Goal: Find specific fact: Find specific fact

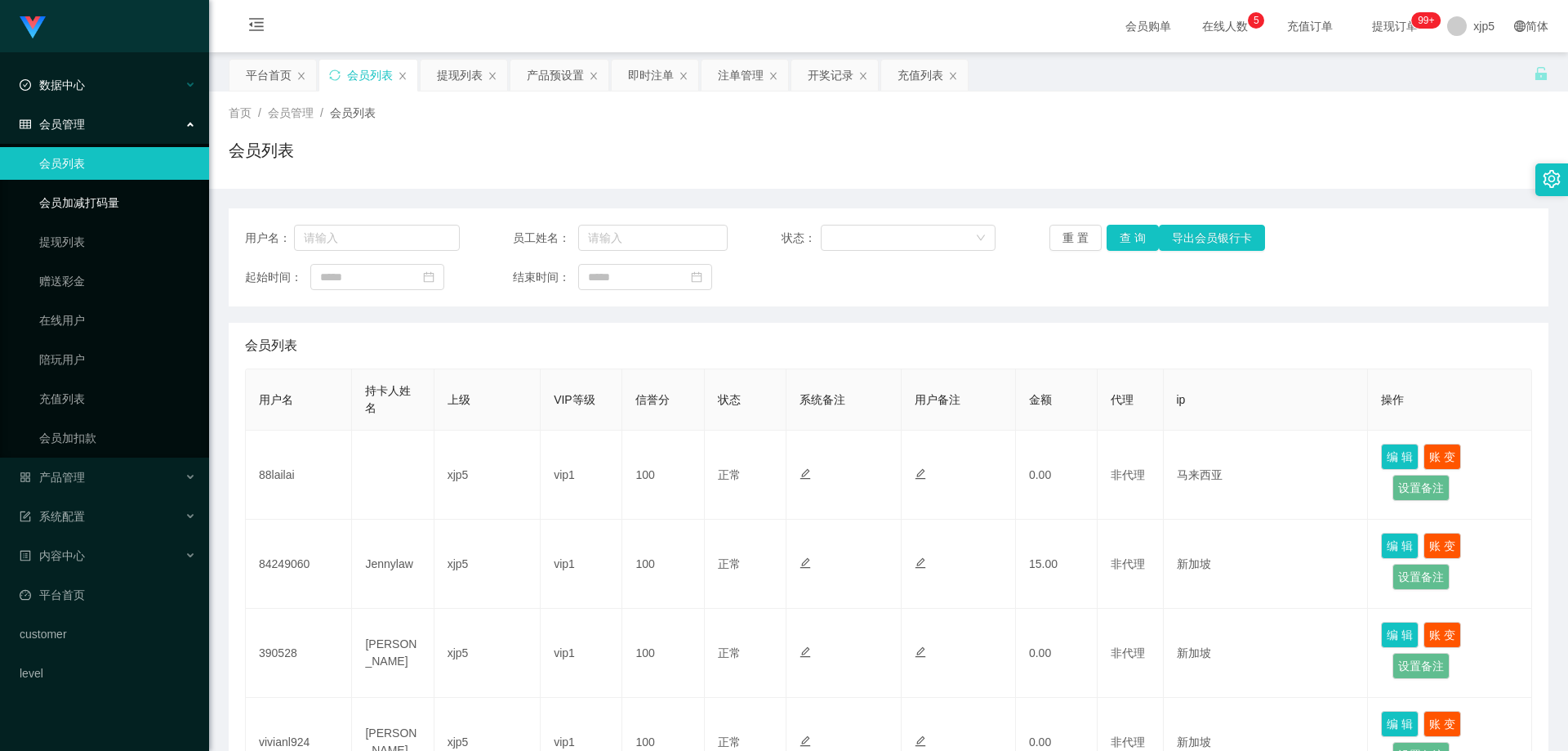
scroll to position [699, 0]
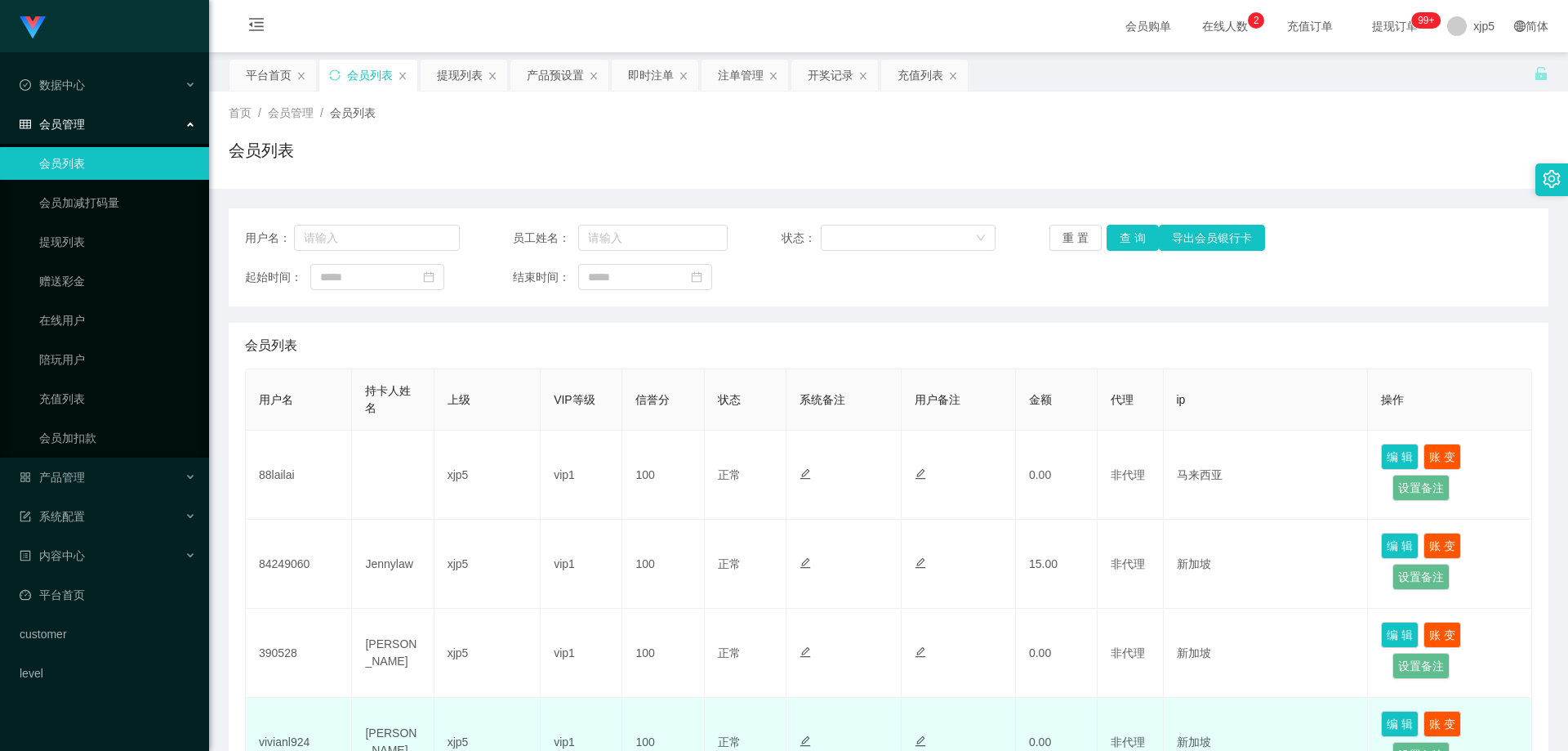
scroll to position [164, 0]
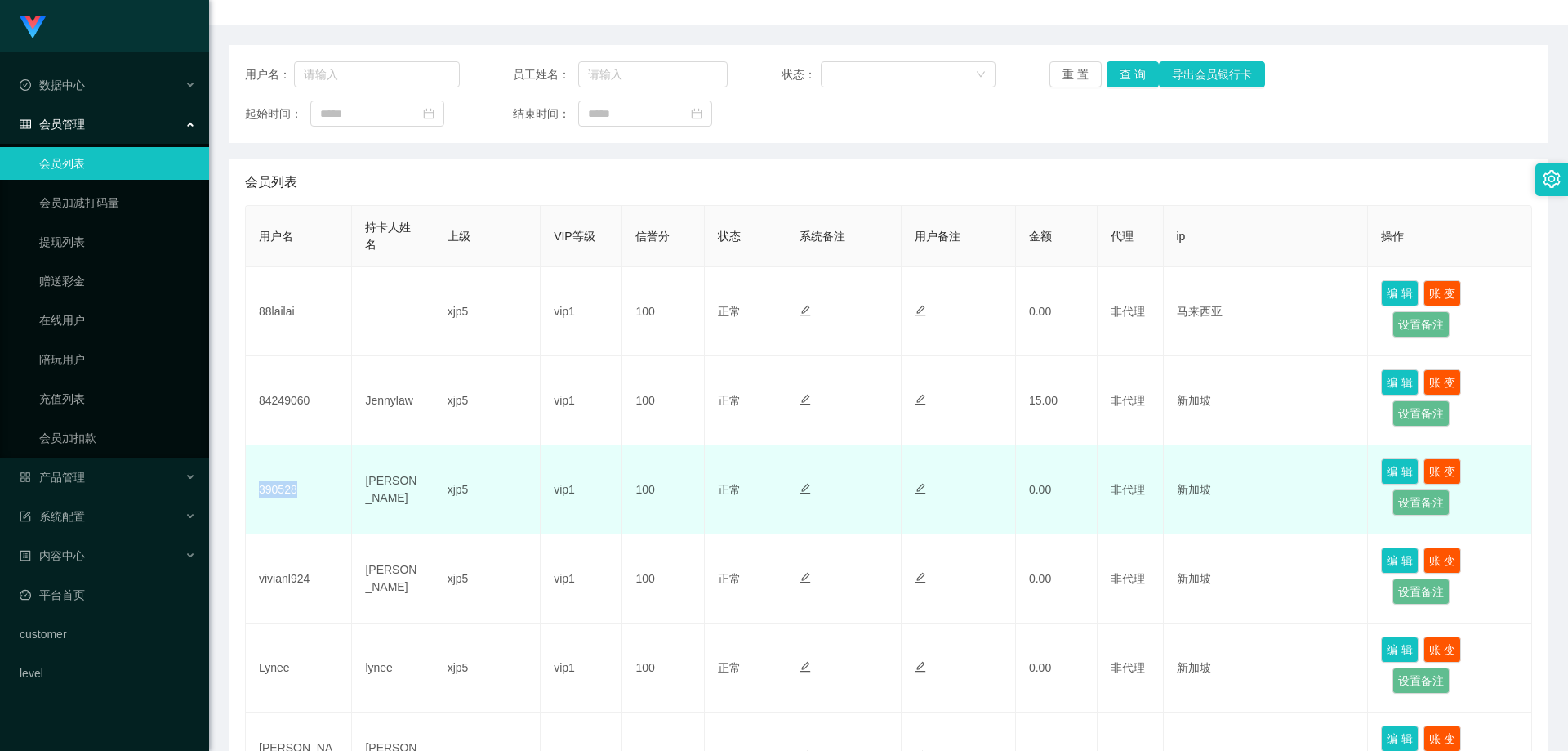
drag, startPoint x: 307, startPoint y: 493, endPoint x: 251, endPoint y: 487, distance: 56.3
click at [250, 488] on td "390528" at bounding box center [299, 490] width 106 height 89
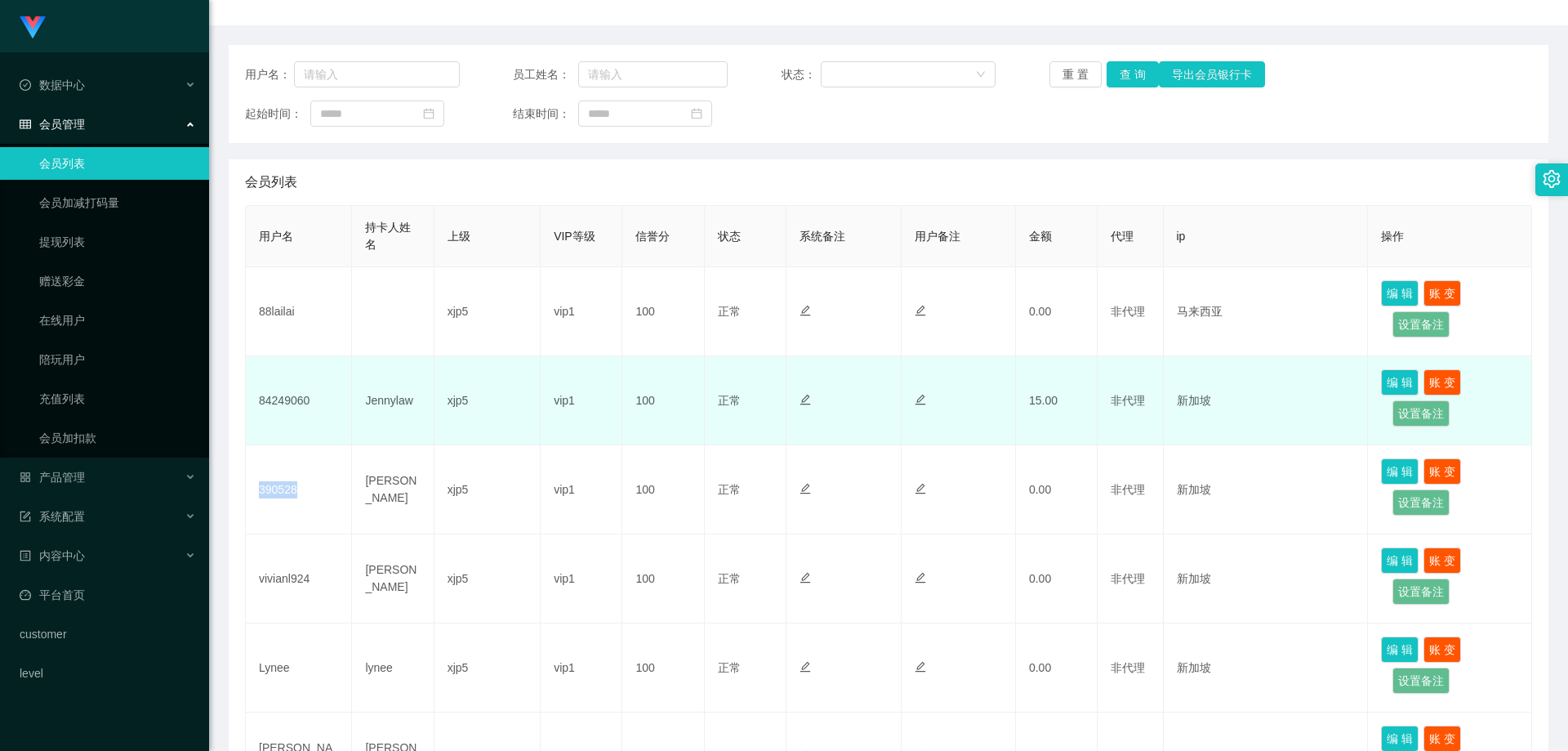
copy td "390528"
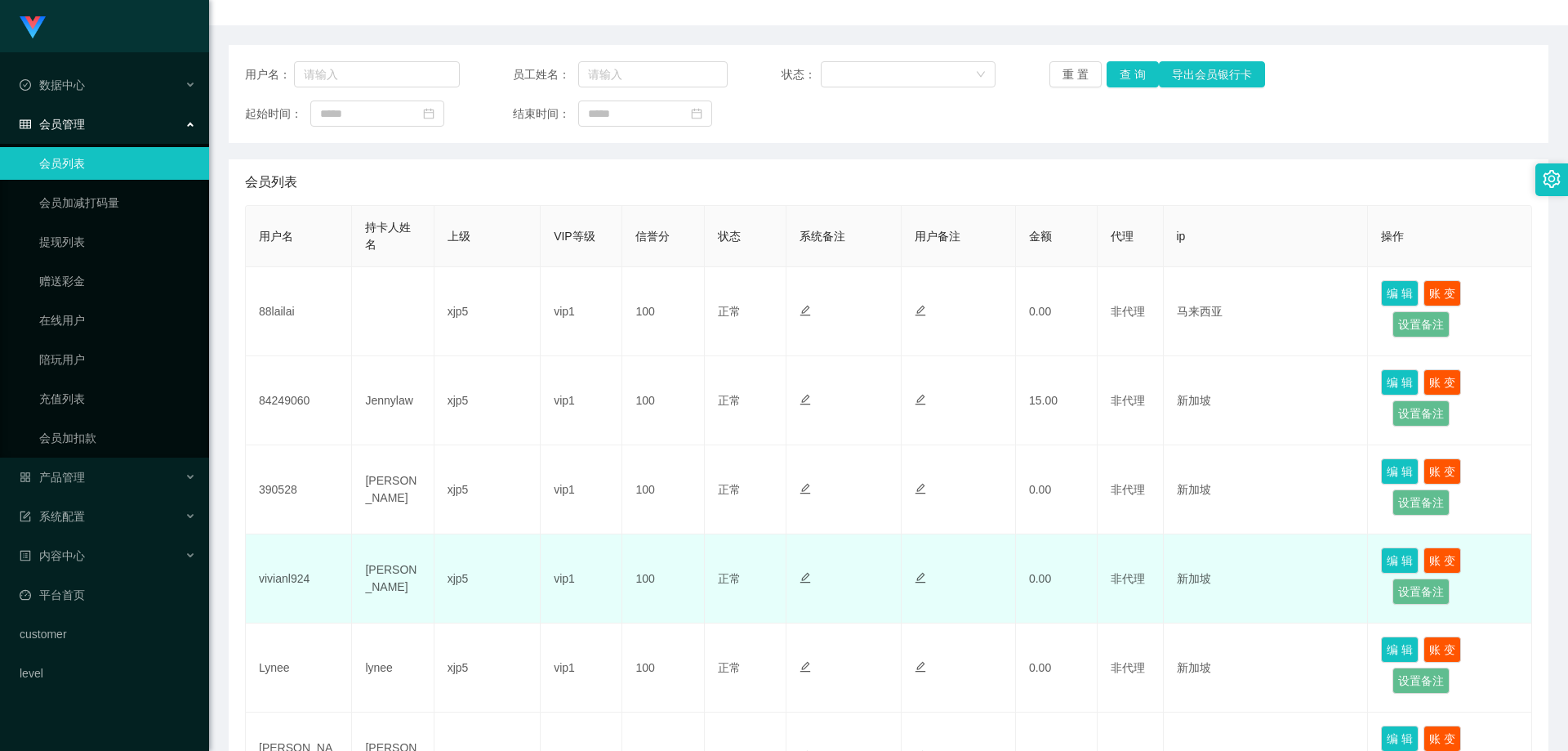
drag, startPoint x: 308, startPoint y: 582, endPoint x: 320, endPoint y: 578, distance: 12.6
click at [309, 582] on td "vivianl924" at bounding box center [299, 579] width 106 height 89
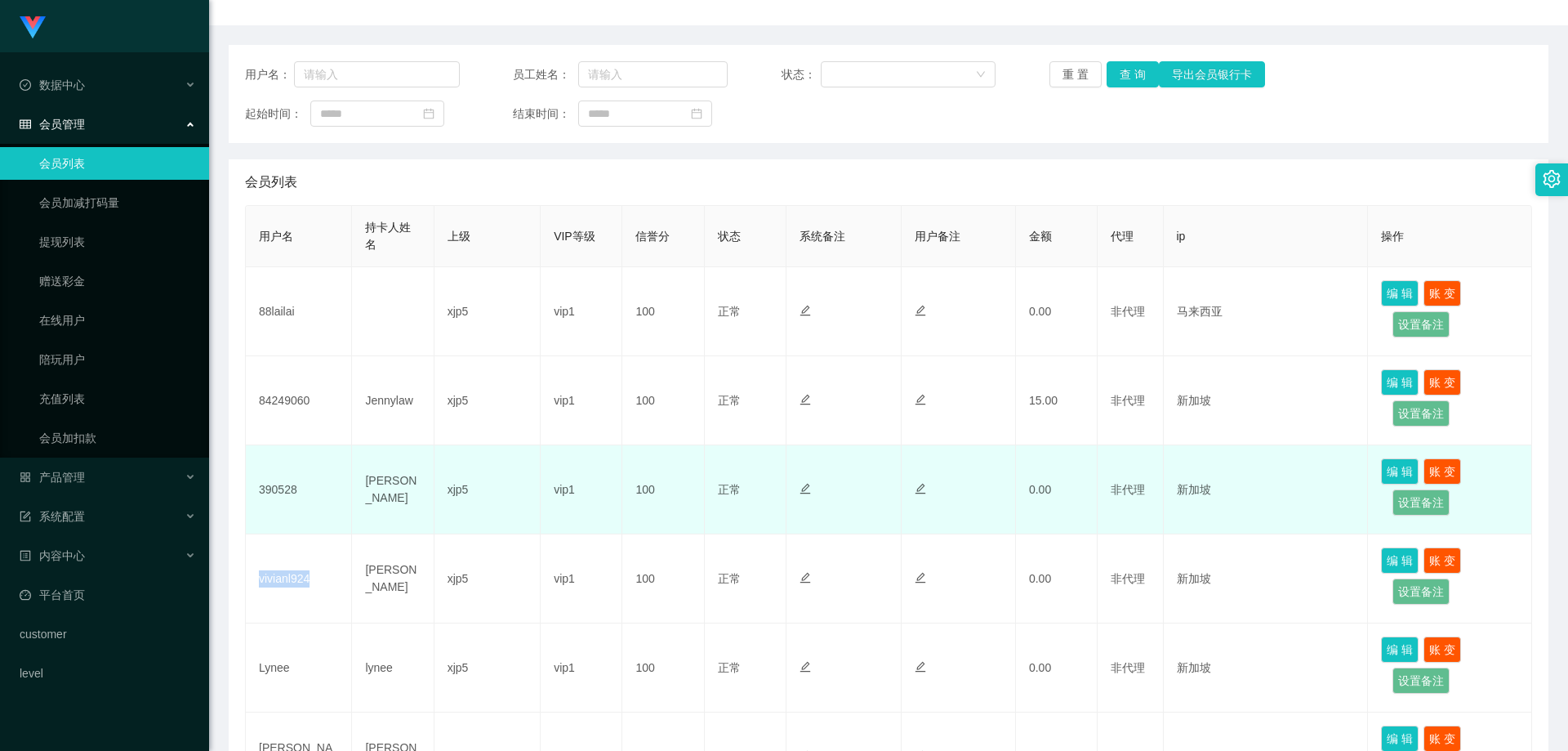
drag, startPoint x: 307, startPoint y: 577, endPoint x: 424, endPoint y: 464, distance: 162.7
click at [250, 574] on td "vivianl924" at bounding box center [299, 579] width 106 height 89
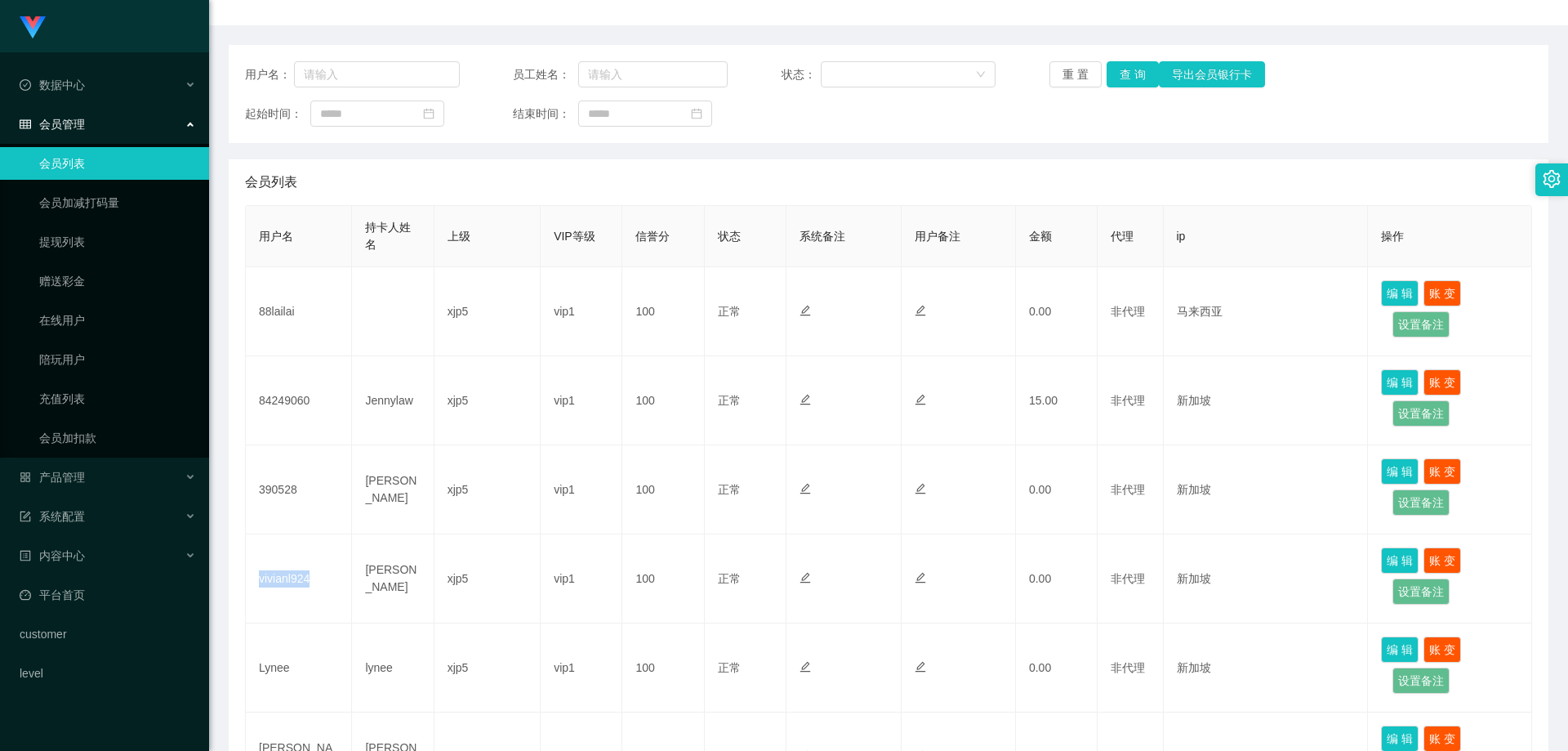
copy td "vivianl924"
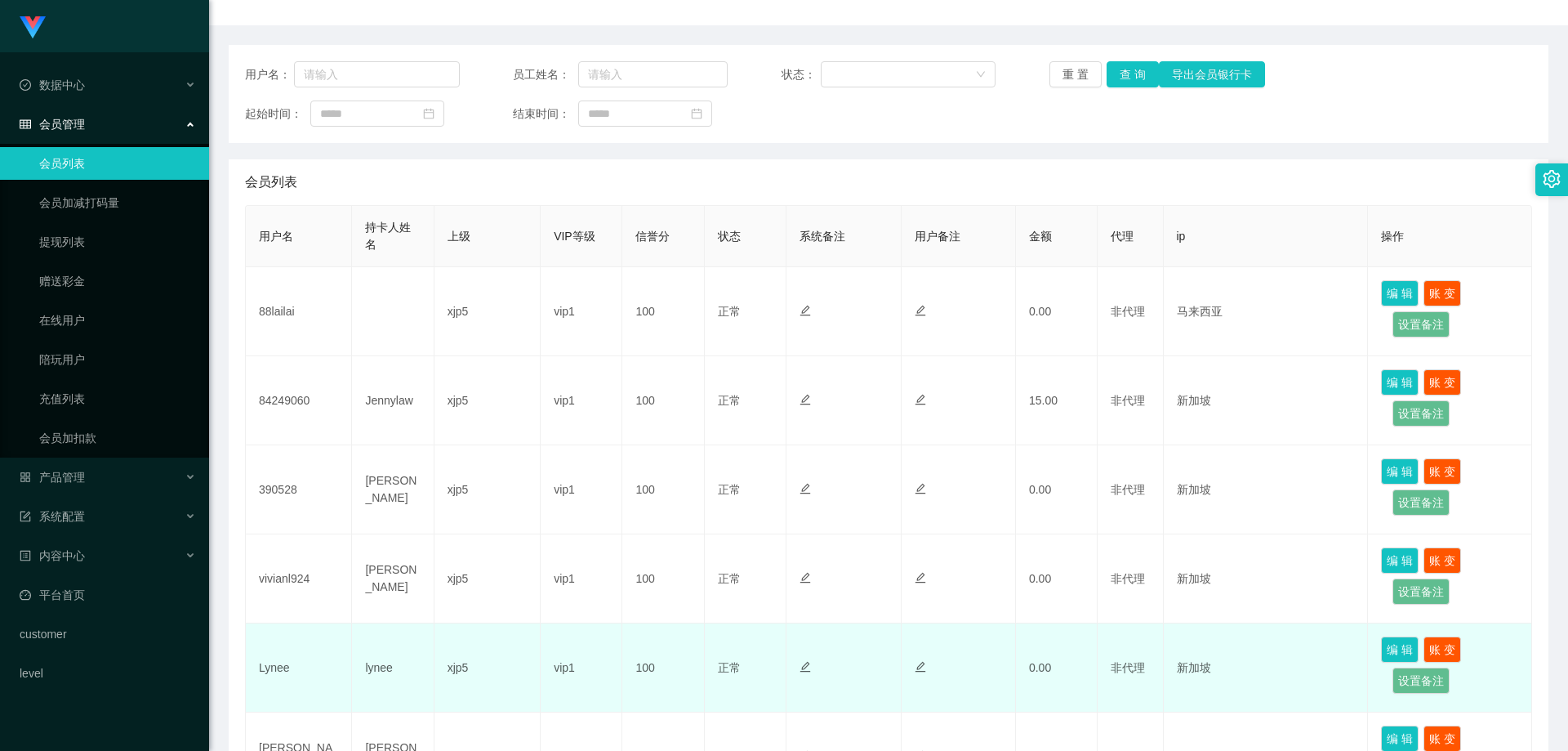
click at [302, 667] on td "Lynee" at bounding box center [299, 668] width 106 height 89
drag, startPoint x: 302, startPoint y: 672, endPoint x: 254, endPoint y: 671, distance: 48.0
click at [254, 671] on td "Lynee" at bounding box center [299, 668] width 106 height 89
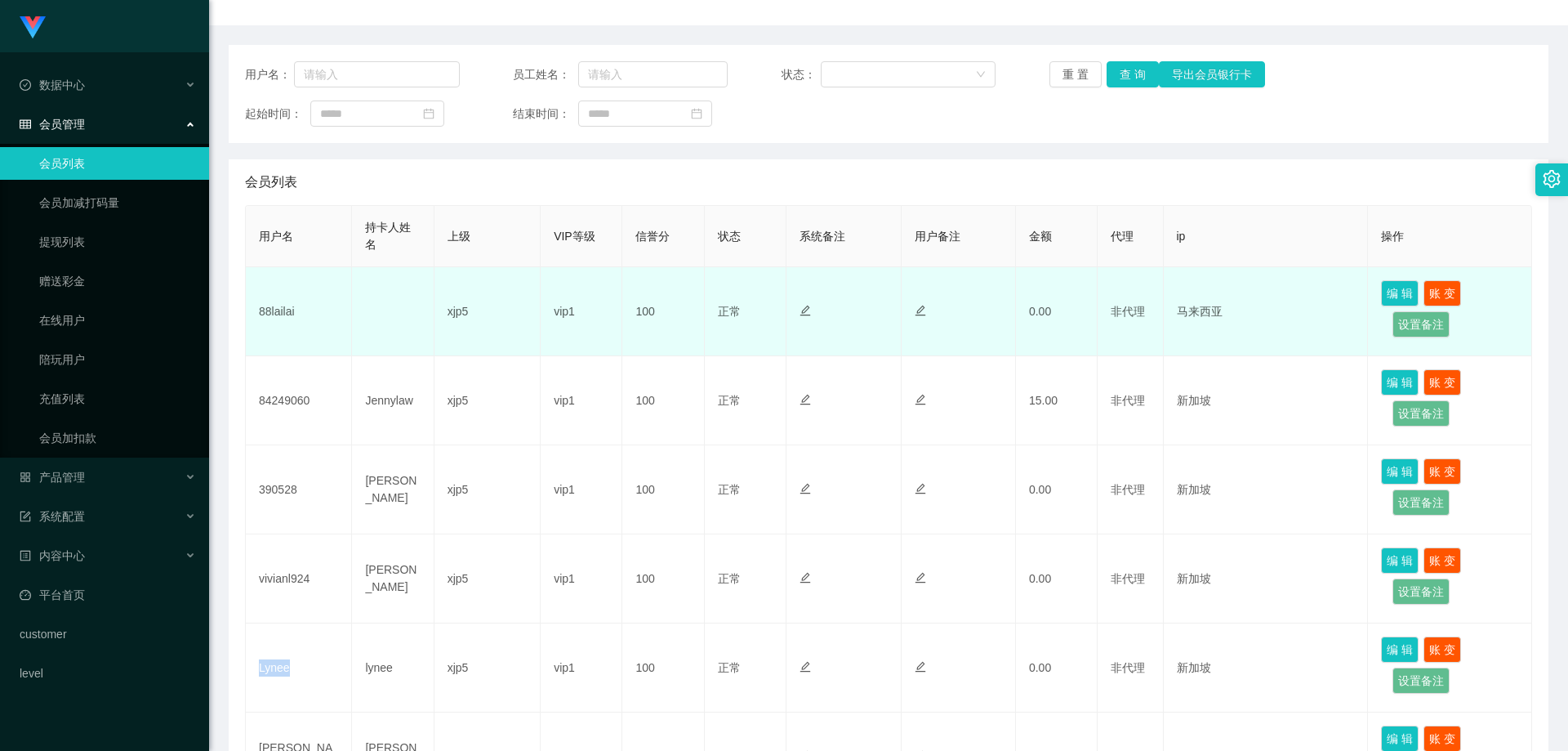
copy td "Lynee"
